Goal: Check status: Check status

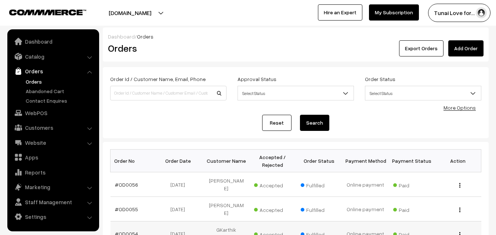
scroll to position [110, 0]
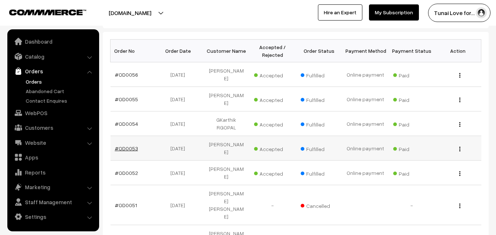
click at [128, 145] on link "#OD0053" at bounding box center [126, 148] width 23 height 6
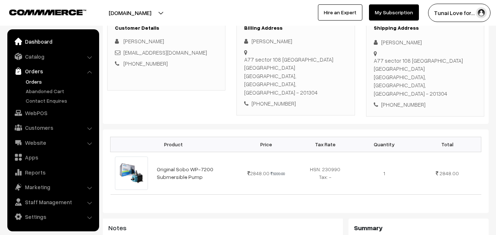
scroll to position [110, 0]
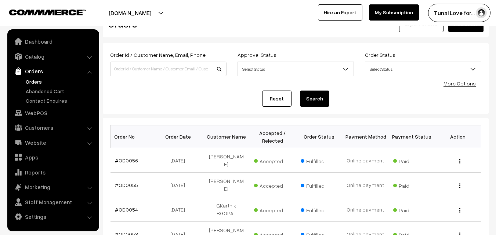
scroll to position [73, 0]
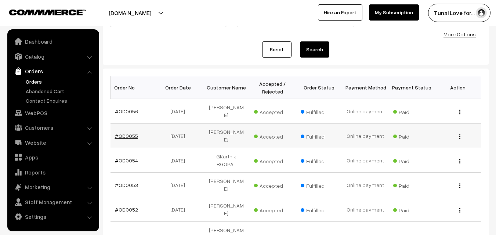
click at [125, 133] on link "#OD0055" at bounding box center [126, 136] width 23 height 6
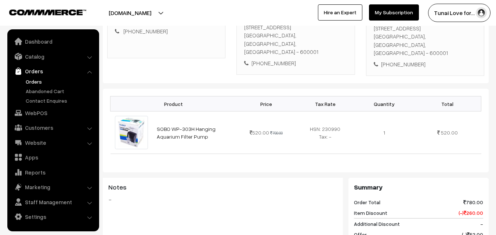
scroll to position [147, 0]
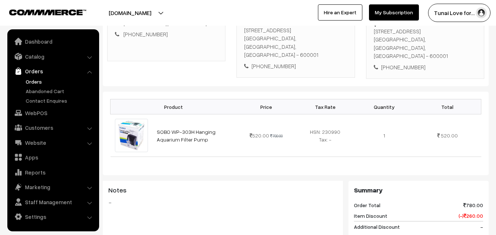
click at [269, 160] on div "Product Price Tax Rate Quantity Total SOBO WP-303H Hanging Aquarium Filter Pump…" at bounding box center [296, 228] width 386 height 272
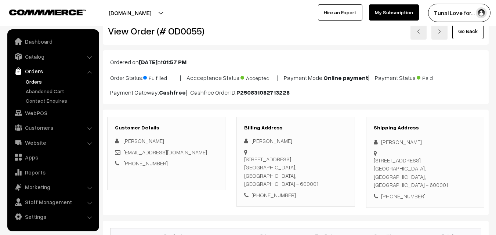
scroll to position [0, 0]
